Goal: Task Accomplishment & Management: Complete application form

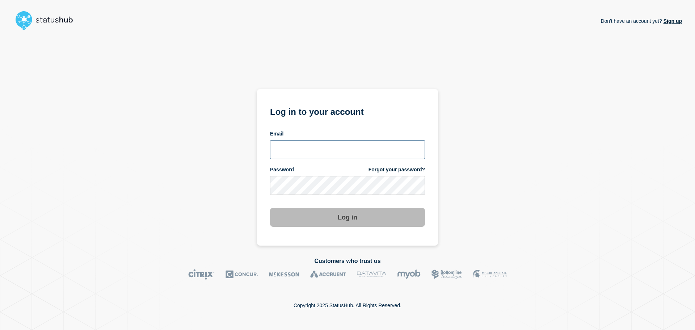
type input "[EMAIL_ADDRESS][DOMAIN_NAME]"
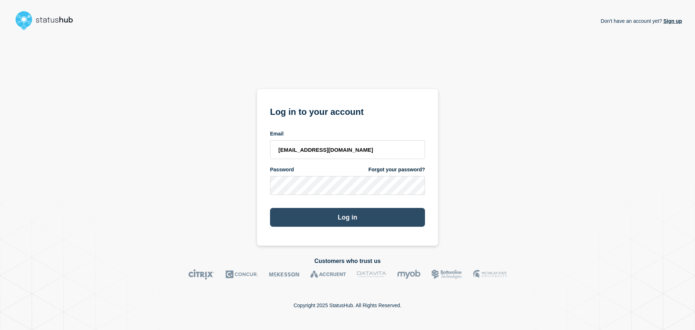
click at [332, 217] on button "Log in" at bounding box center [347, 217] width 155 height 19
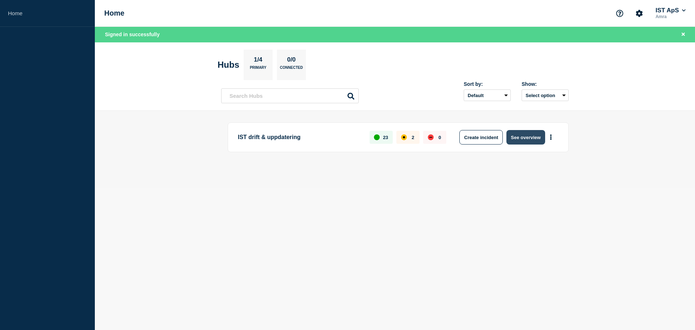
click at [511, 137] on button "See overview" at bounding box center [525, 137] width 38 height 14
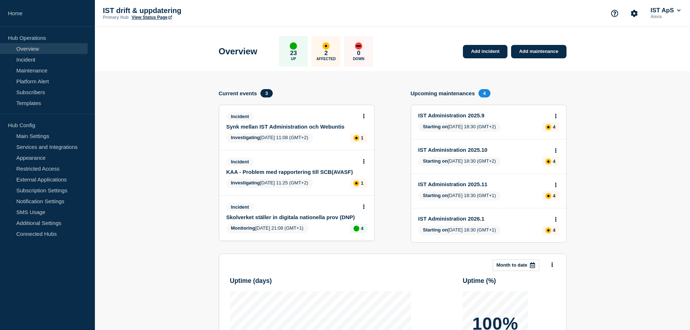
click at [628, 119] on section "Add incident Add maintenance Current events 3 Incident Synk mellan IST Administ…" at bounding box center [392, 273] width 595 height 404
click at [480, 59] on div "Overview 23 Up 2 Affected 0 Down Add incident Add maintenance" at bounding box center [392, 49] width 364 height 44
click at [481, 55] on link "Add incident" at bounding box center [485, 51] width 45 height 13
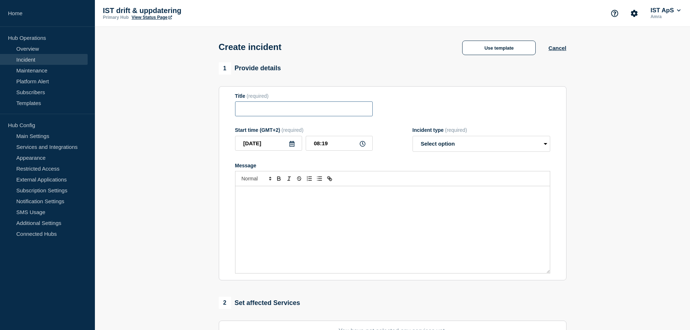
click at [319, 107] on input "Title" at bounding box center [304, 108] width 138 height 15
type input "U"
type input "Felmeddelande - Utskrivning elev"
click at [317, 233] on div "Message" at bounding box center [392, 229] width 314 height 87
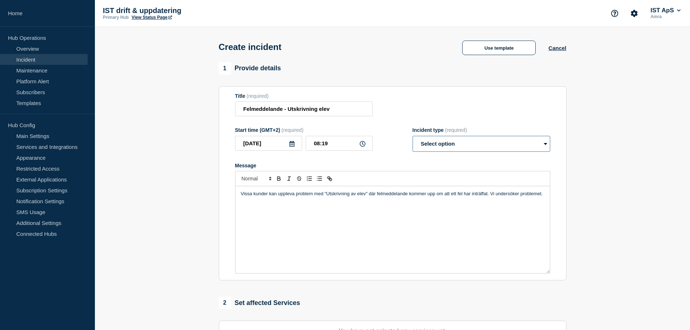
click at [453, 148] on select "Select option Investigating Identified Monitoring" at bounding box center [481, 144] width 138 height 16
select select "investigating"
click at [412, 137] on select "Select option Investigating Identified Monitoring" at bounding box center [481, 144] width 138 height 16
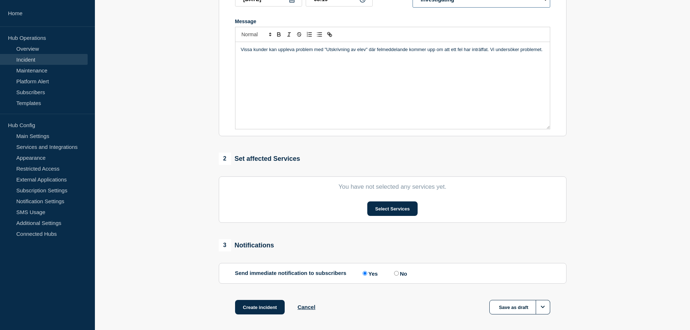
scroll to position [145, 0]
click at [388, 212] on button "Select Services" at bounding box center [392, 208] width 50 height 14
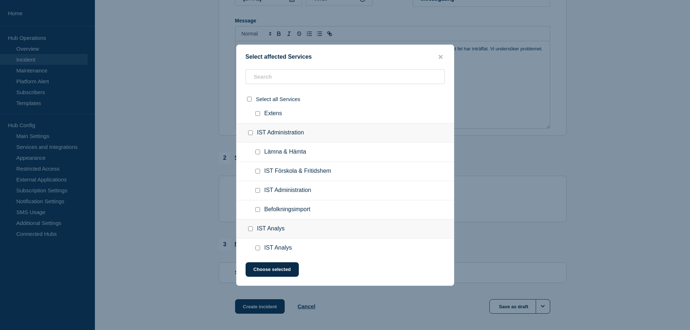
scroll to position [290, 0]
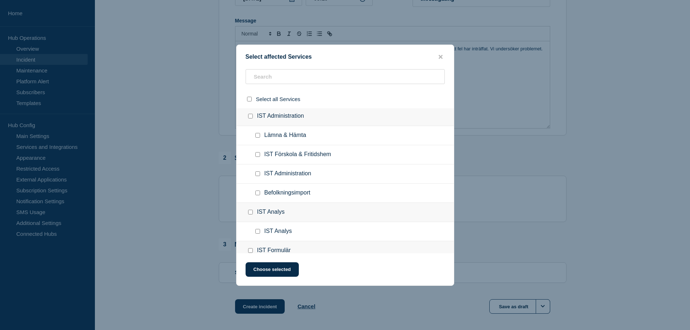
click at [256, 174] on input "IST Administration checkbox" at bounding box center [257, 173] width 5 height 5
checkbox input "true"
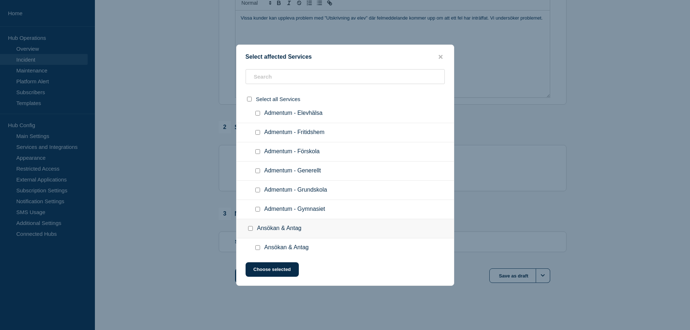
scroll to position [0, 0]
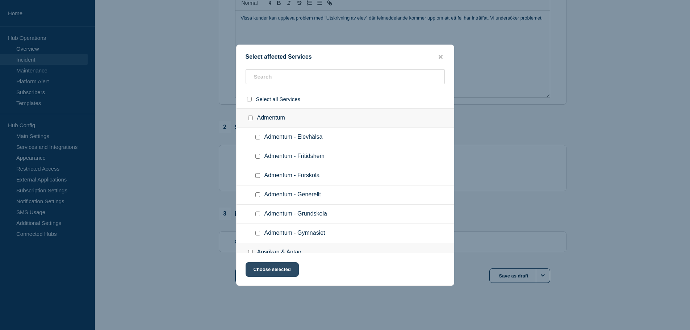
click at [278, 270] on button "Choose selected" at bounding box center [271, 269] width 53 height 14
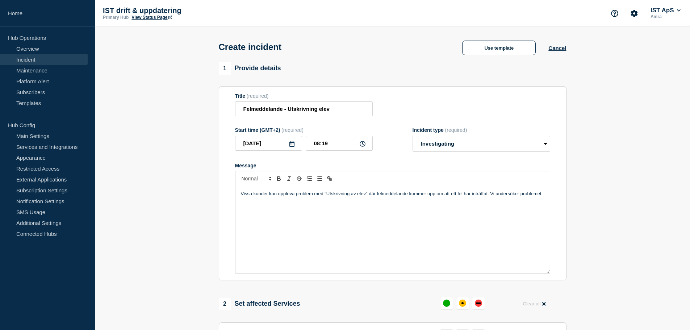
click at [540, 194] on p "Vissa kunder kan uppleva problem med "Utskrivning av elev" där felmeddelande ko…" at bounding box center [392, 193] width 303 height 7
click at [273, 202] on p "Vissa kunder kan uppleva problem med "Utskrivning av elev" där felmeddelande ko…" at bounding box center [392, 196] width 303 height 13
drag, startPoint x: 331, startPoint y: 205, endPoint x: 273, endPoint y: 209, distance: 58.7
click at [273, 209] on div "Vissa kunder kan uppleva problem med "Utskrivning av elev" där felmeddelande ko…" at bounding box center [392, 229] width 314 height 87
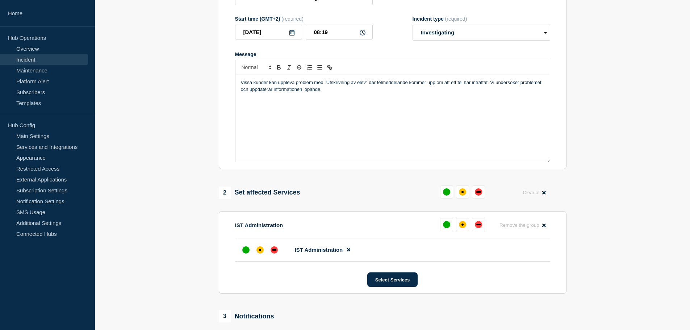
scroll to position [107, 0]
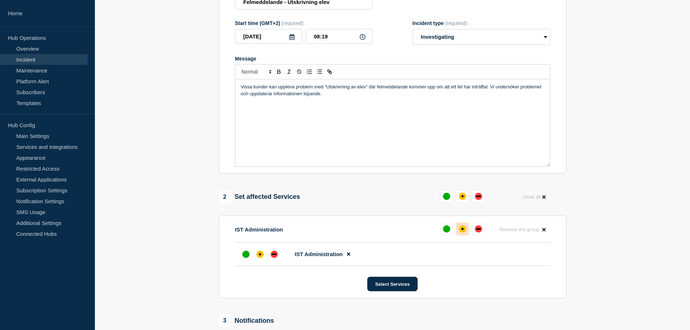
click at [463, 230] on div "affected" at bounding box center [462, 228] width 7 height 7
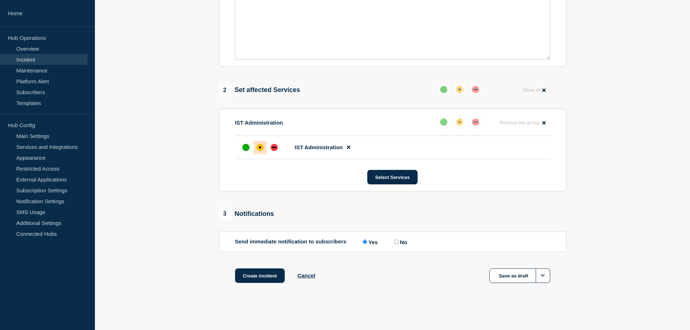
scroll to position [215, 0]
click at [266, 272] on button "Create incident" at bounding box center [260, 275] width 50 height 14
